Goal: Information Seeking & Learning: Check status

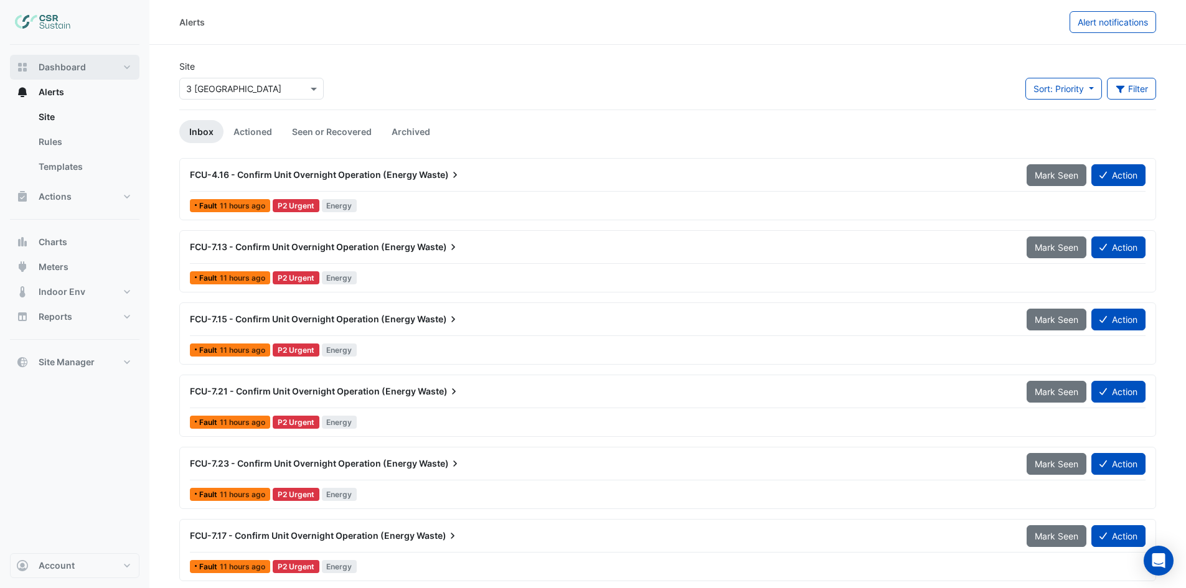
click at [63, 62] on span "Dashboard" at bounding box center [62, 67] width 47 height 12
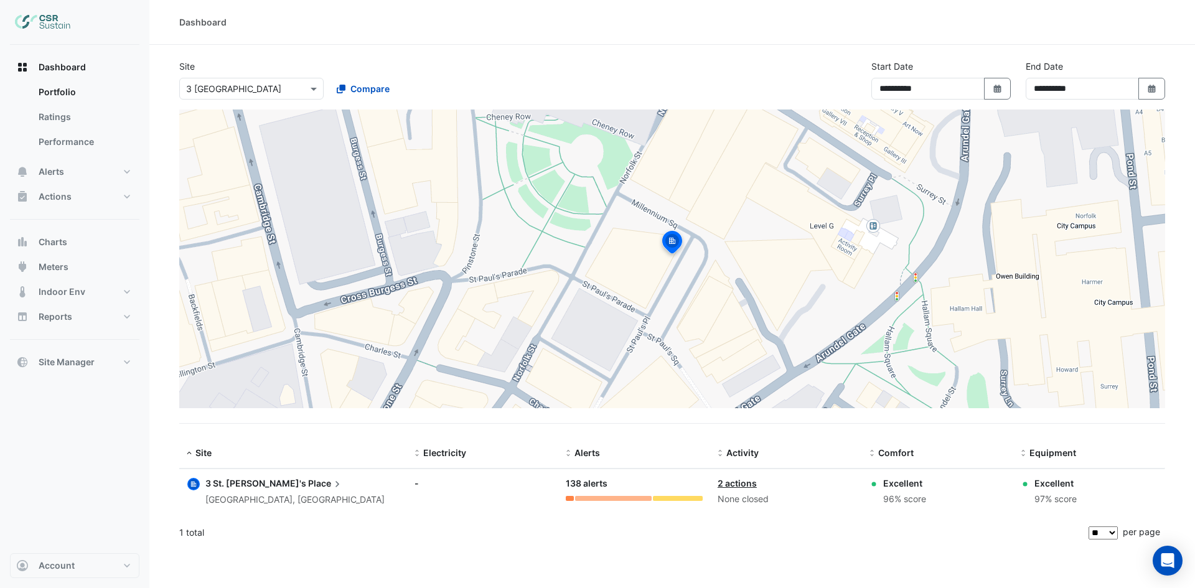
click at [281, 88] on input "text" at bounding box center [239, 89] width 106 height 13
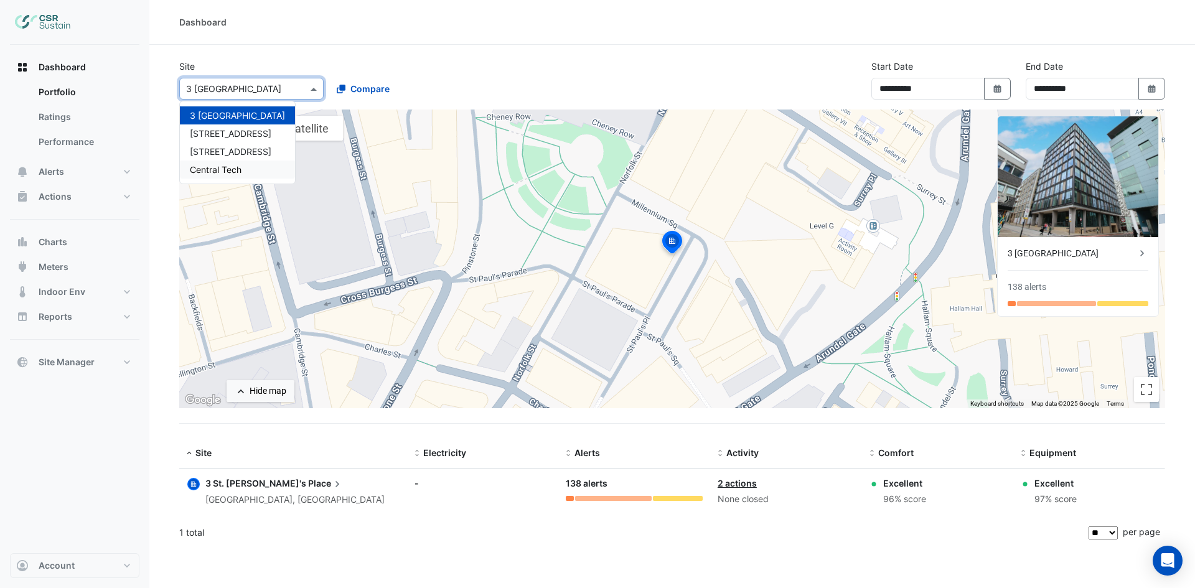
click at [239, 170] on span "Central Tech" at bounding box center [216, 169] width 52 height 11
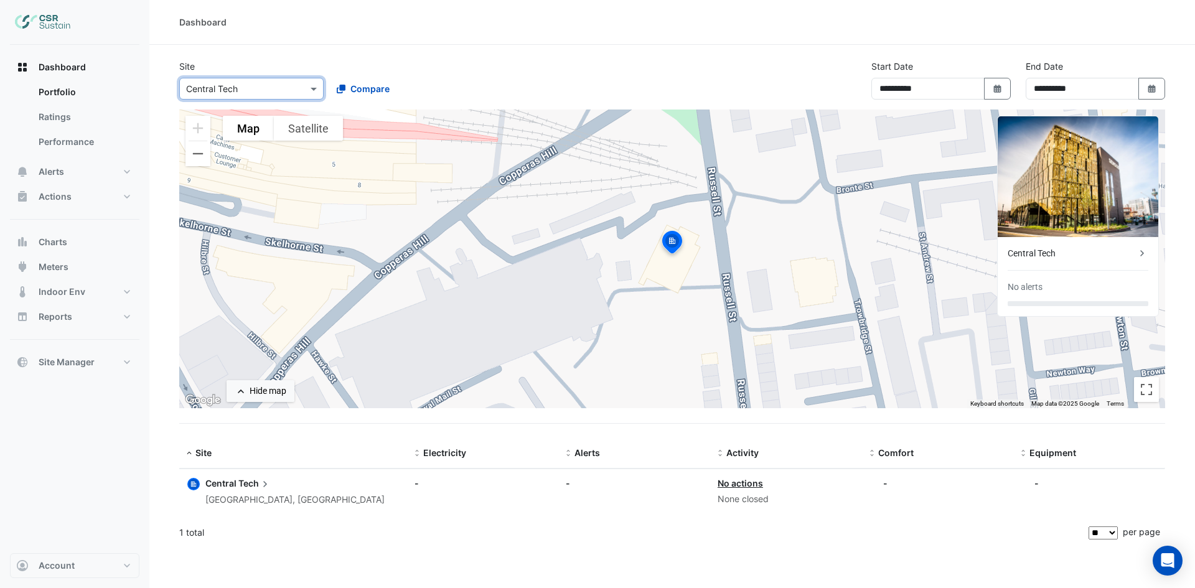
click at [1119, 255] on div "Central Tech" at bounding box center [1072, 253] width 128 height 13
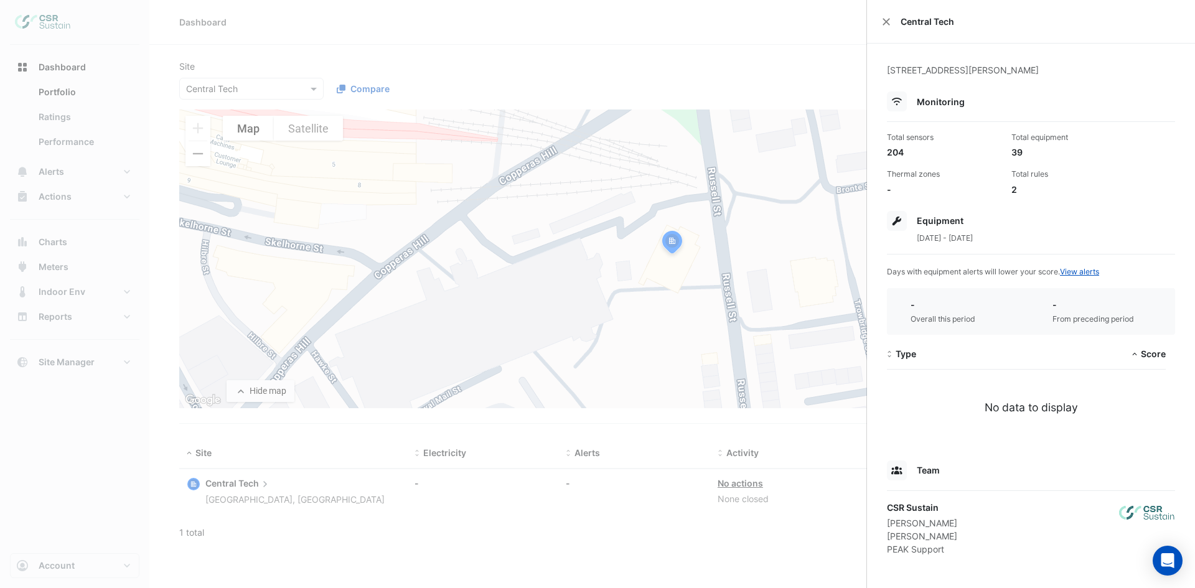
click at [758, 81] on ngb-offcanvas-backdrop at bounding box center [597, 294] width 1195 height 588
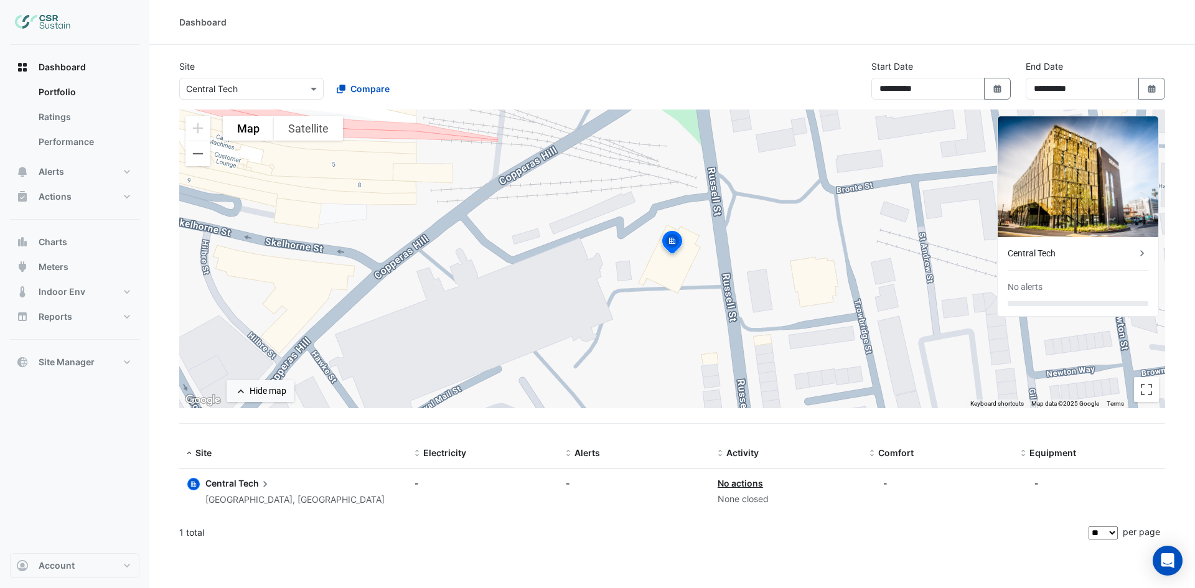
click at [292, 96] on div "× Central Tech" at bounding box center [251, 89] width 144 height 22
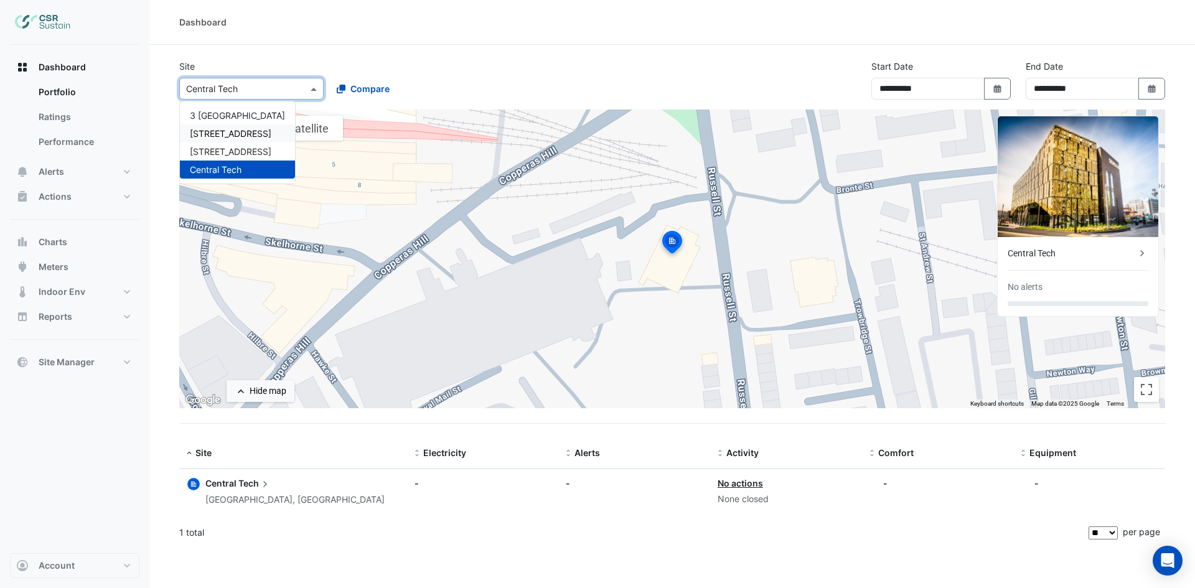
click at [214, 129] on span "[STREET_ADDRESS]" at bounding box center [231, 133] width 82 height 11
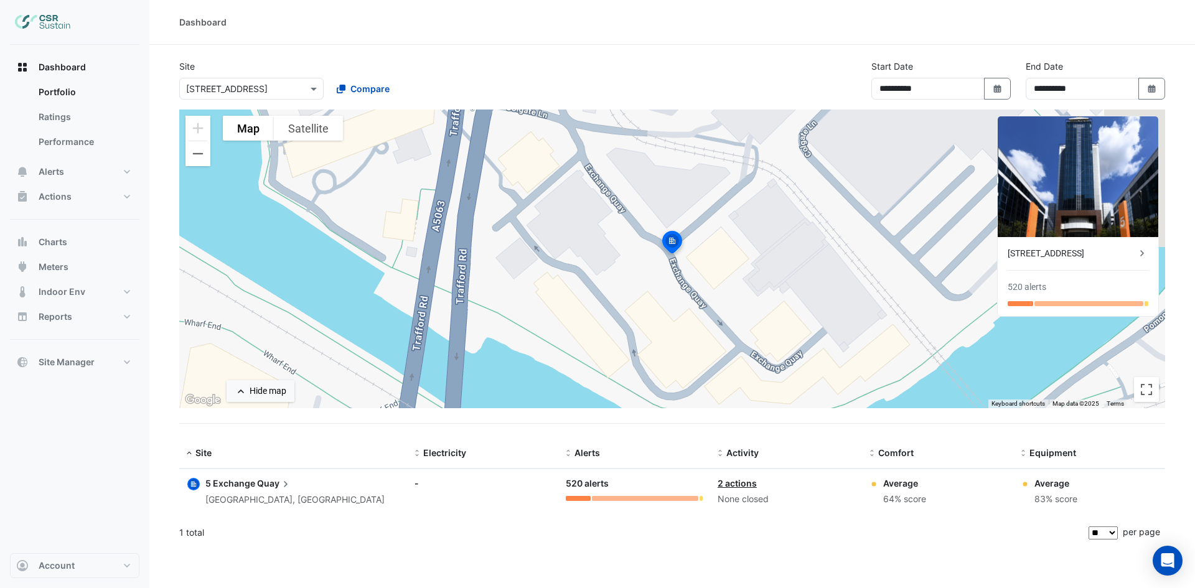
click at [740, 480] on link "2 actions" at bounding box center [737, 483] width 39 height 11
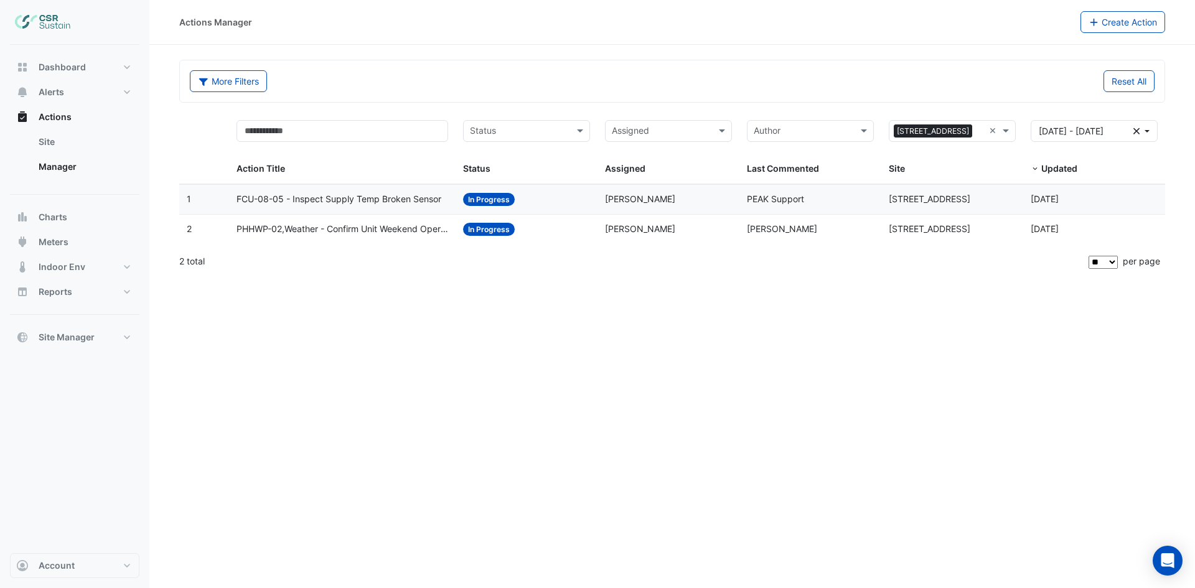
click at [369, 225] on span "PHHWP-02,Weather - Confirm Unit Weekend Operation (Energy Waste)" at bounding box center [342, 229] width 212 height 14
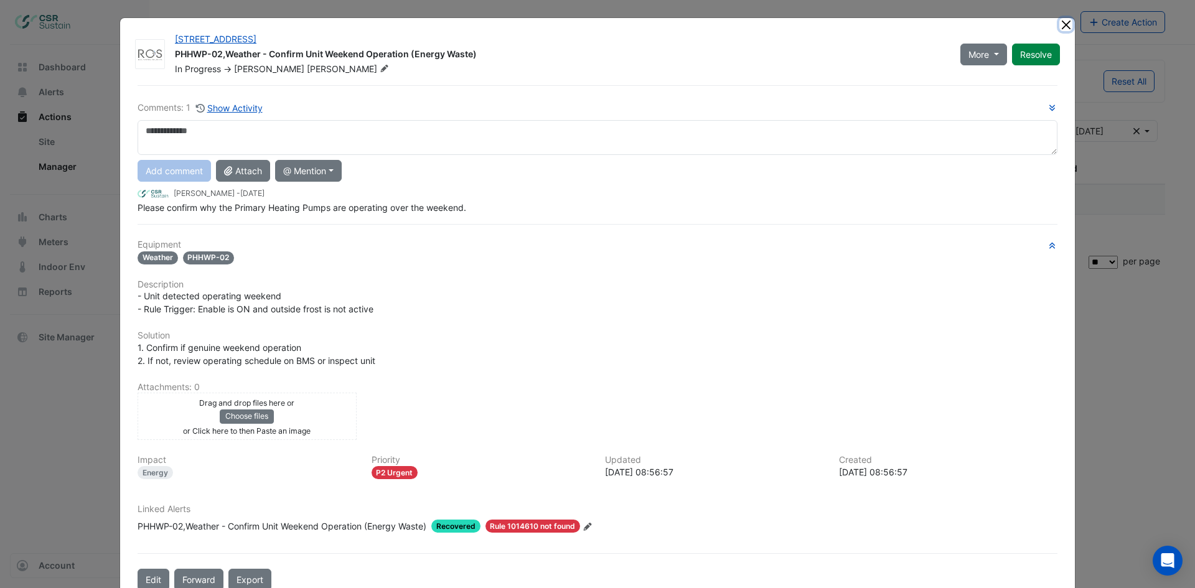
click at [1065, 21] on button "Close" at bounding box center [1065, 24] width 13 height 13
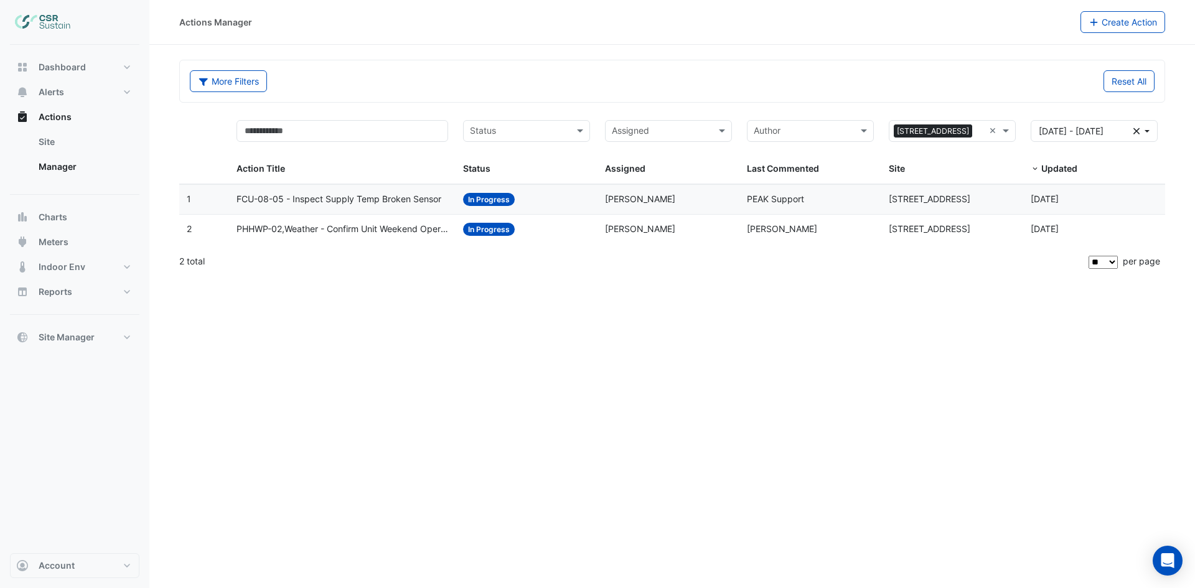
click at [352, 204] on span "FCU-08-05 - Inspect Supply Temp Broken Sensor" at bounding box center [338, 199] width 205 height 14
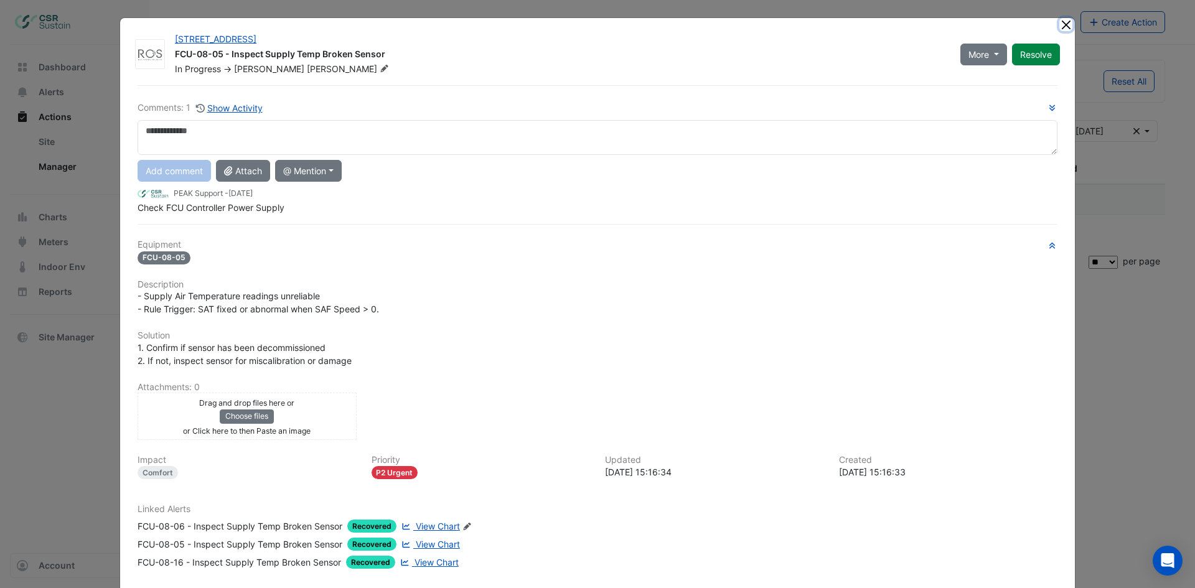
click at [1059, 21] on button "Close" at bounding box center [1065, 24] width 13 height 13
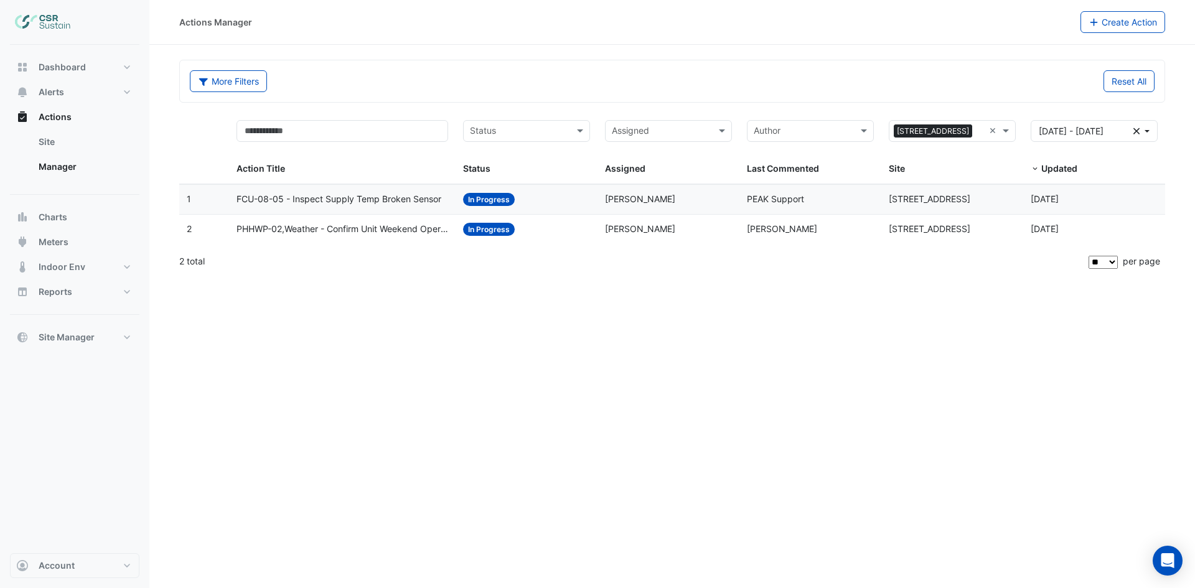
click at [977, 125] on input "text" at bounding box center [980, 132] width 7 height 14
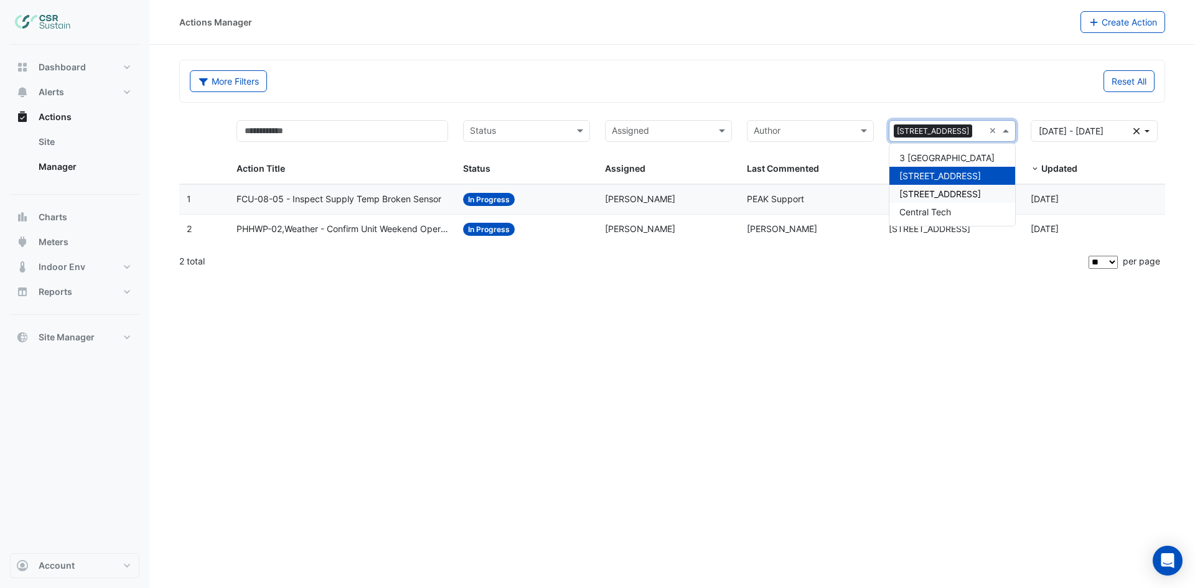
click at [932, 190] on span "[STREET_ADDRESS]" at bounding box center [940, 194] width 82 height 11
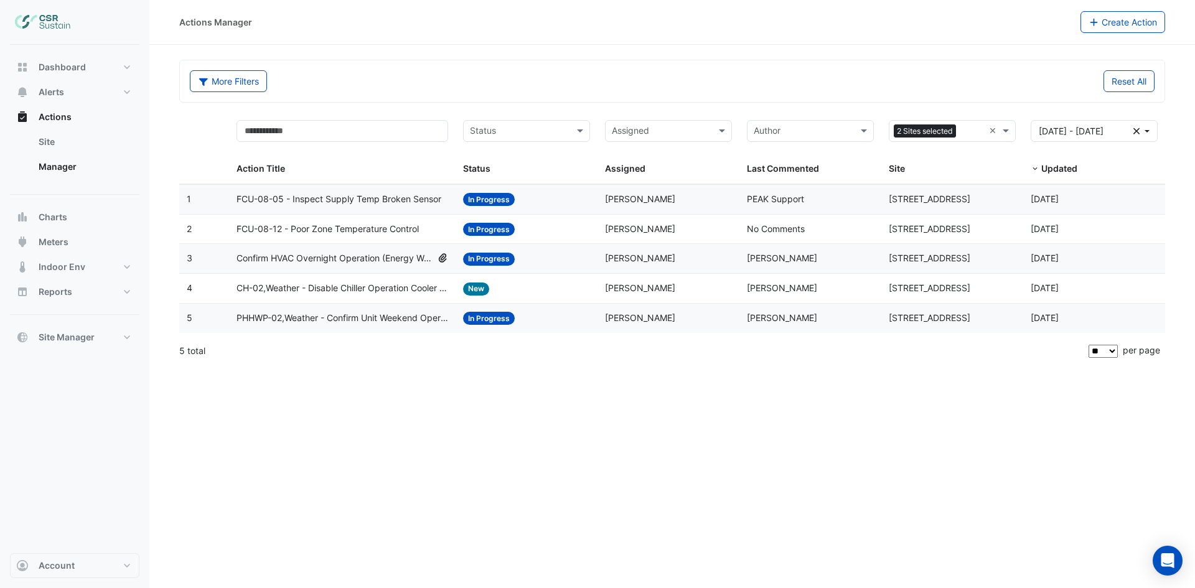
click at [370, 283] on span "CH-02,Weather - Disable Chiller Operation Cooler Weather (Energy Saving)" at bounding box center [342, 288] width 212 height 14
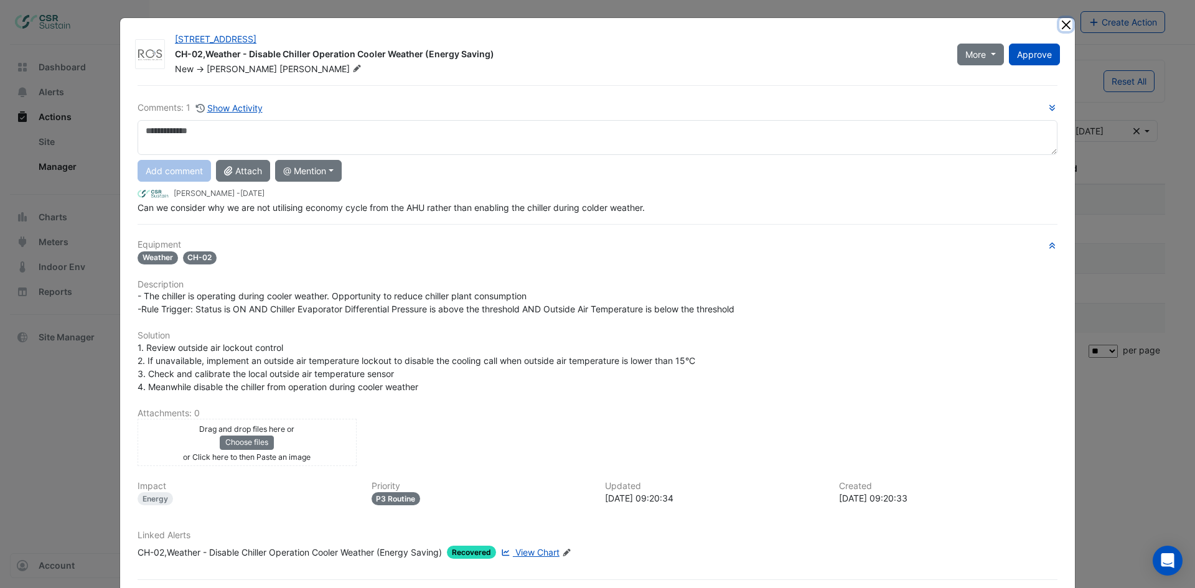
click at [1062, 26] on button "Close" at bounding box center [1065, 24] width 13 height 13
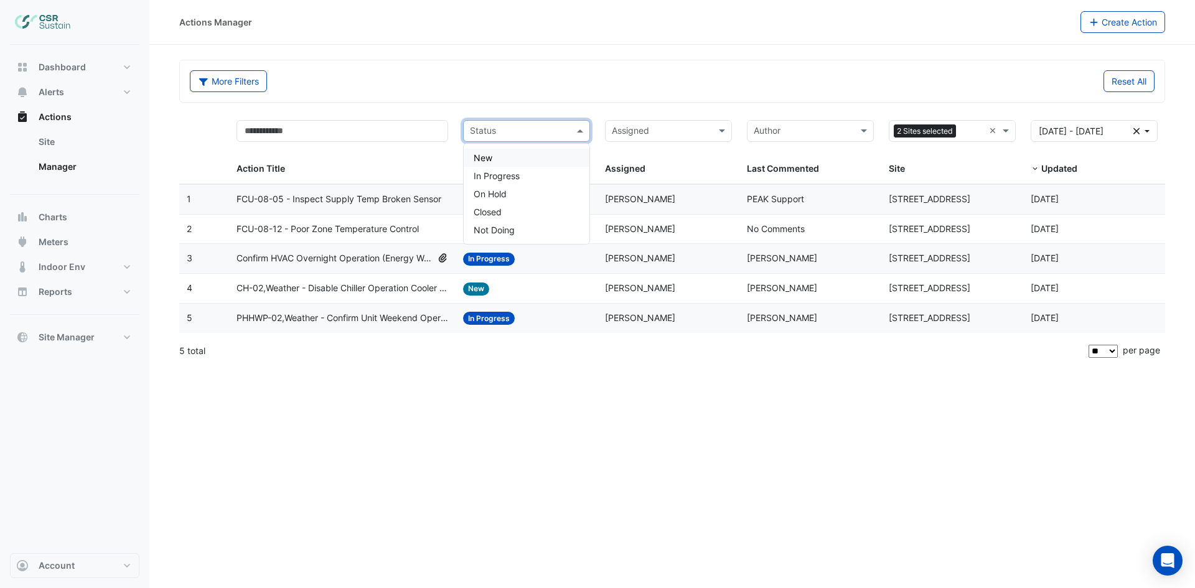
click at [576, 133] on span at bounding box center [582, 131] width 16 height 14
click at [559, 152] on div "New" at bounding box center [527, 158] width 126 height 18
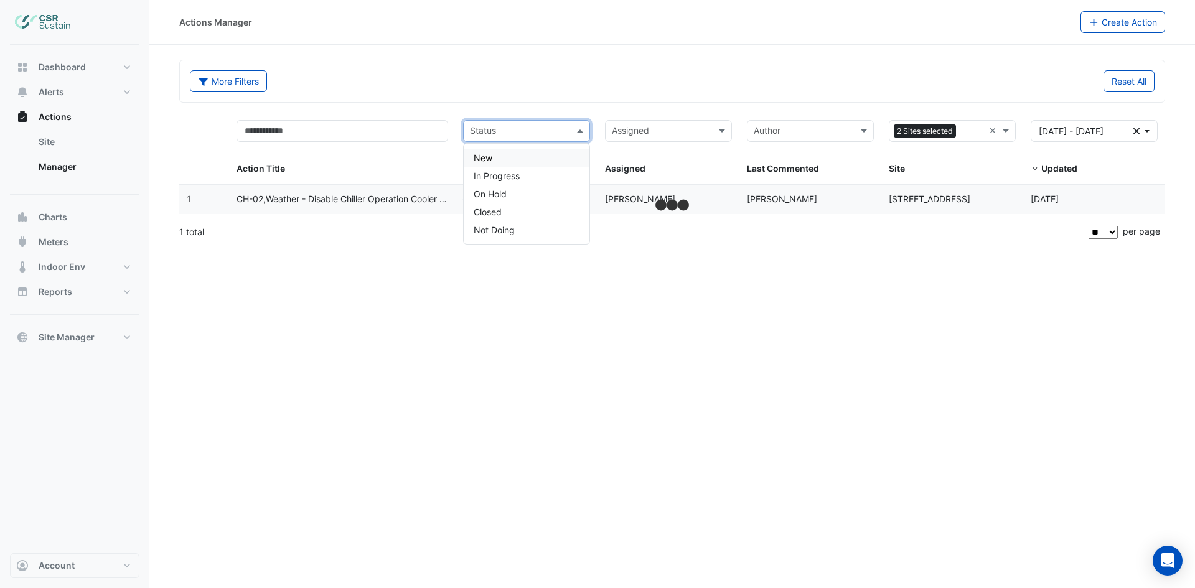
click at [576, 131] on span at bounding box center [582, 131] width 16 height 14
click at [543, 172] on div "In Progress" at bounding box center [527, 176] width 126 height 18
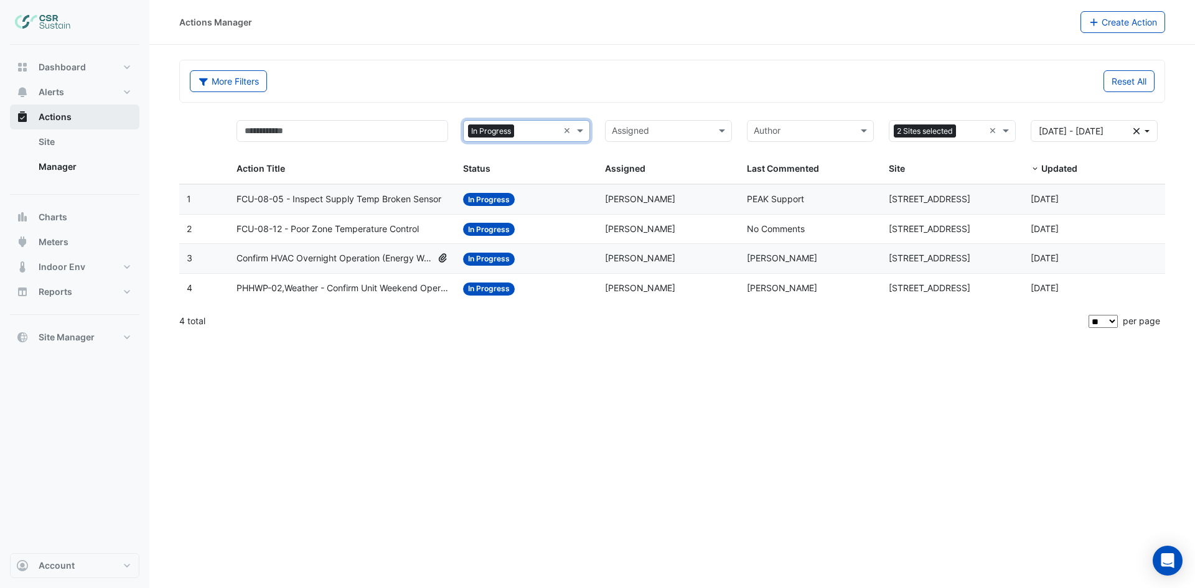
click at [50, 111] on span "Actions" at bounding box center [55, 117] width 33 height 12
click at [48, 92] on span "Alerts" at bounding box center [52, 92] width 26 height 12
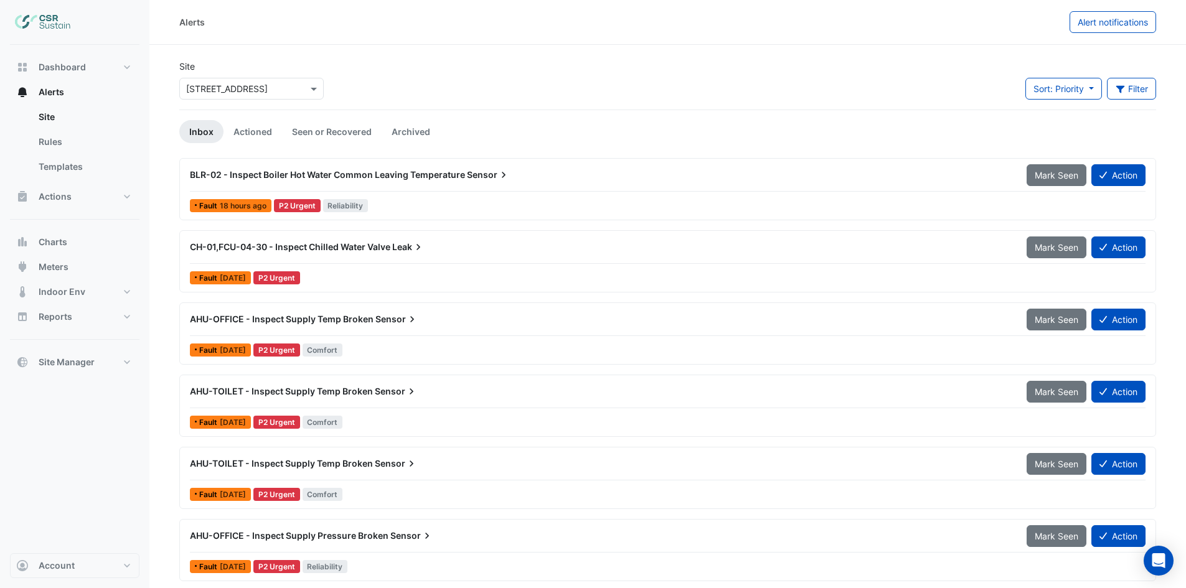
click at [392, 250] on div "CH-01,FCU-04-30 - Inspect Chilled Water Valve Leak" at bounding box center [600, 247] width 821 height 12
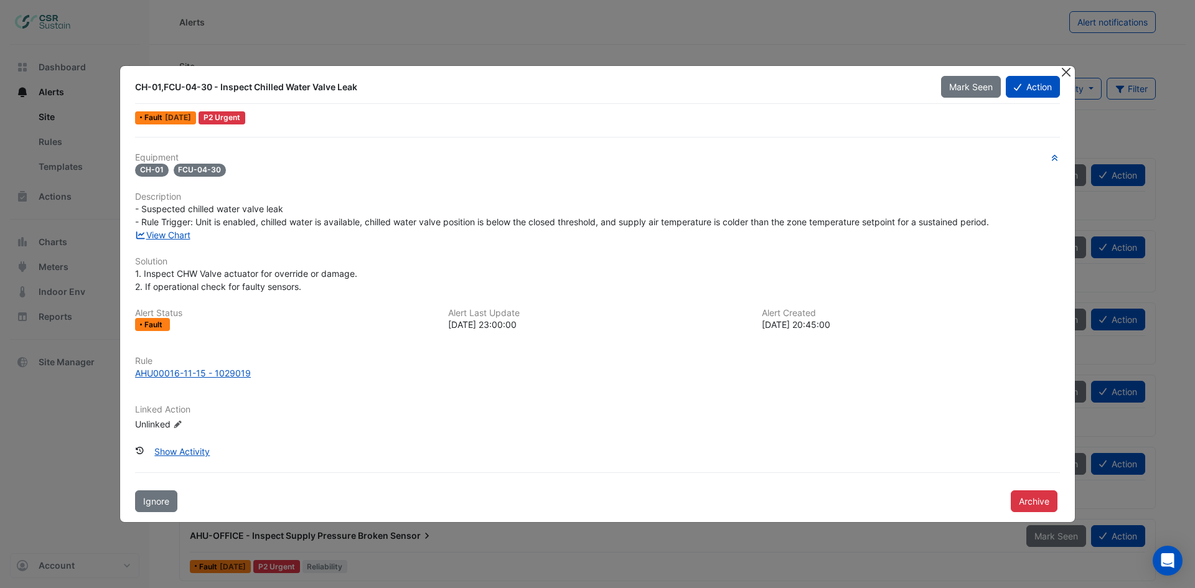
click at [1067, 73] on button "Close" at bounding box center [1065, 72] width 13 height 13
